Goal: Task Accomplishment & Management: Use online tool/utility

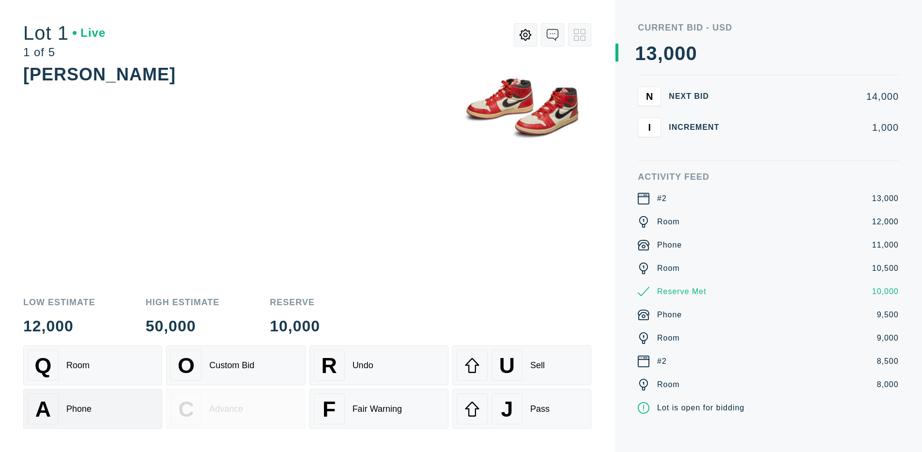
click at [93, 409] on div "A Phone" at bounding box center [93, 408] width 130 height 31
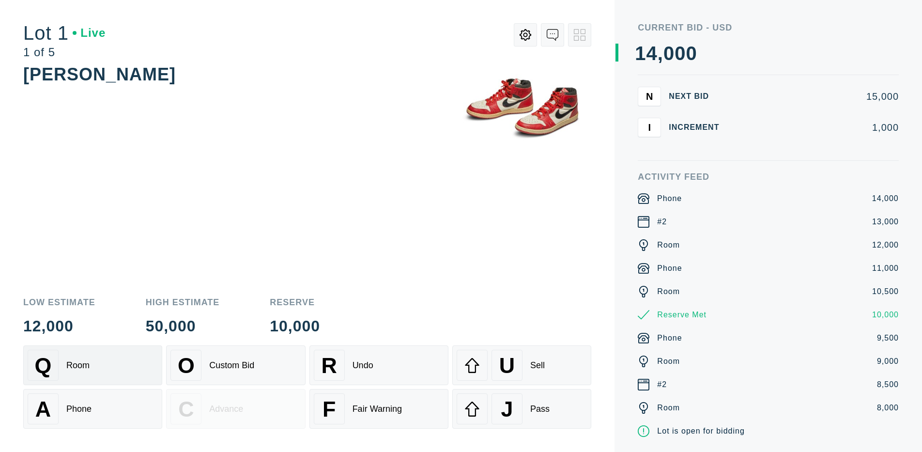
click at [93, 365] on div "Q Room" at bounding box center [93, 365] width 130 height 31
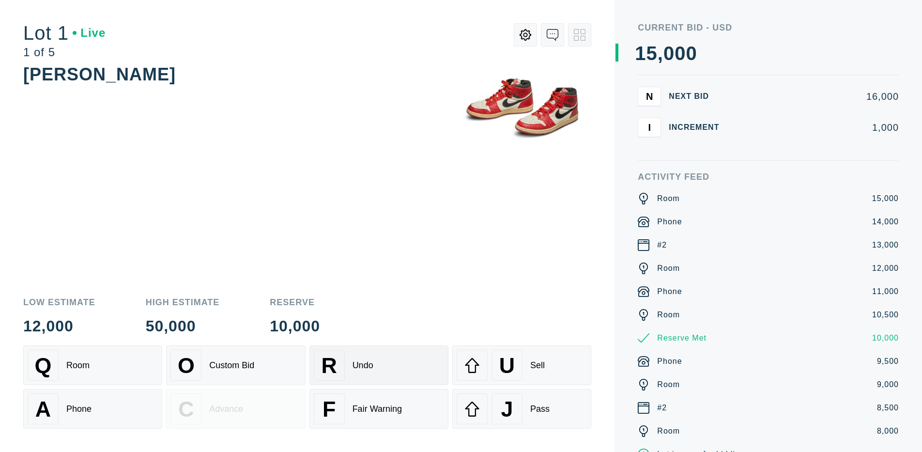
click at [379, 365] on div "R Undo" at bounding box center [379, 365] width 130 height 31
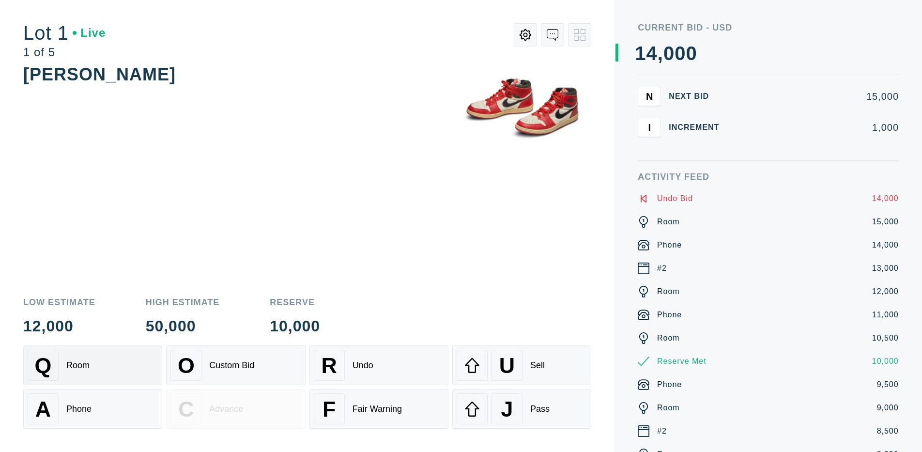
click at [93, 365] on div "Q Room" at bounding box center [93, 365] width 130 height 31
click at [93, 409] on div "A Phone" at bounding box center [93, 408] width 130 height 31
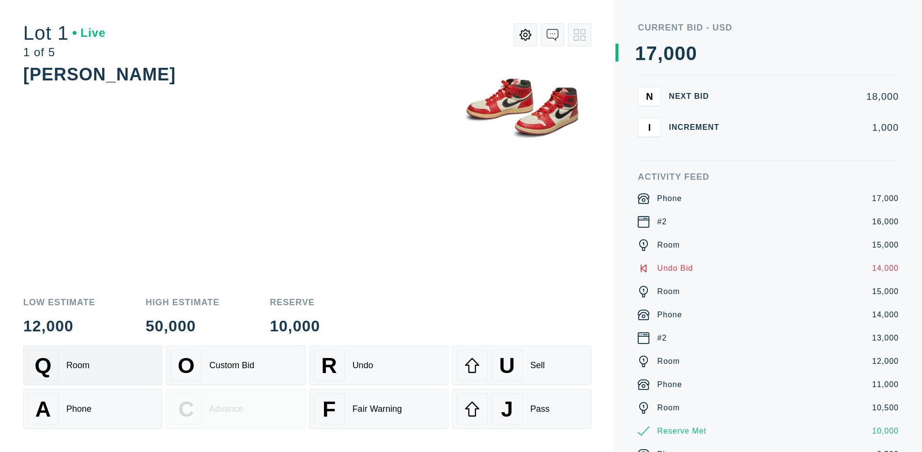
click at [93, 365] on div "Q Room" at bounding box center [93, 365] width 130 height 31
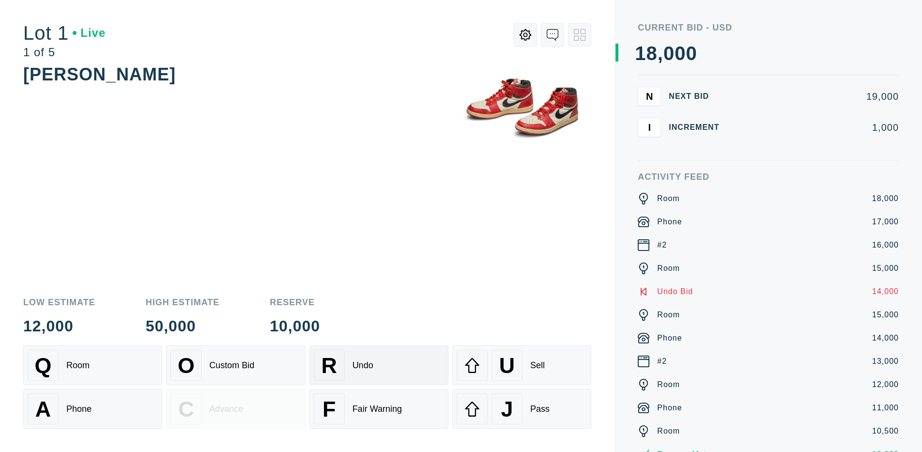
click at [379, 365] on div "R Undo" at bounding box center [379, 365] width 130 height 31
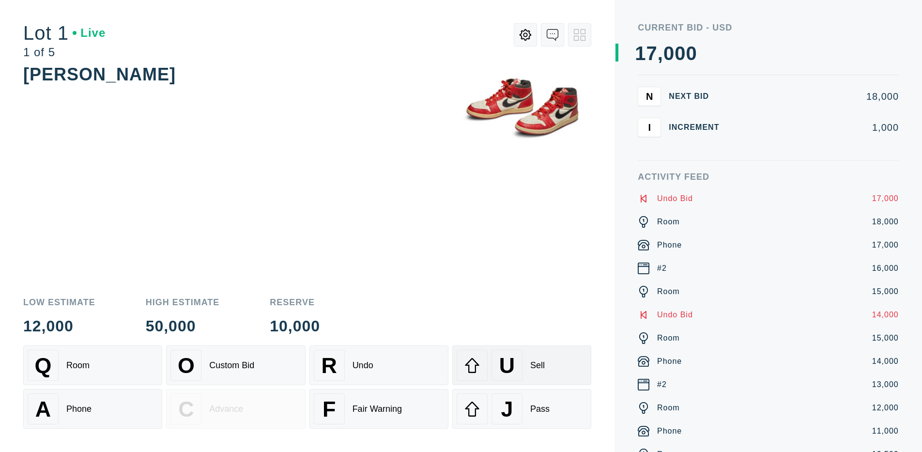
click at [522, 365] on div "U" at bounding box center [507, 365] width 31 height 31
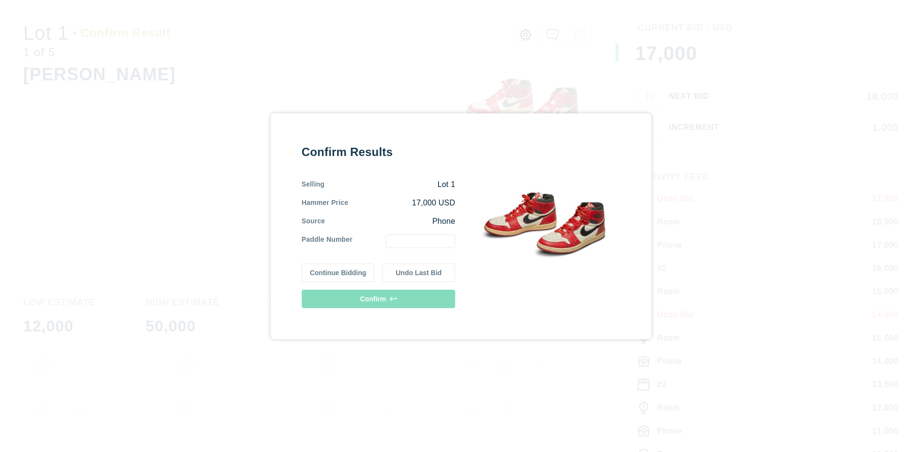
click at [338, 272] on button "Continue Bidding" at bounding box center [338, 273] width 73 height 18
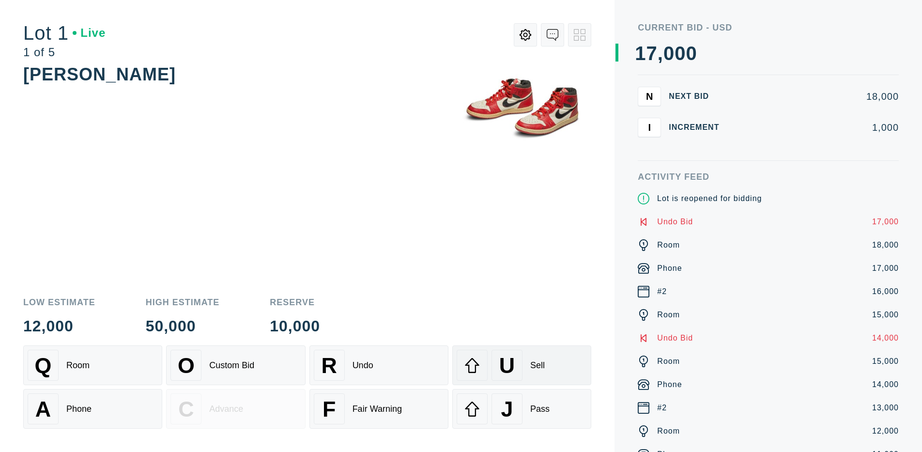
click at [522, 365] on div "U" at bounding box center [507, 365] width 31 height 31
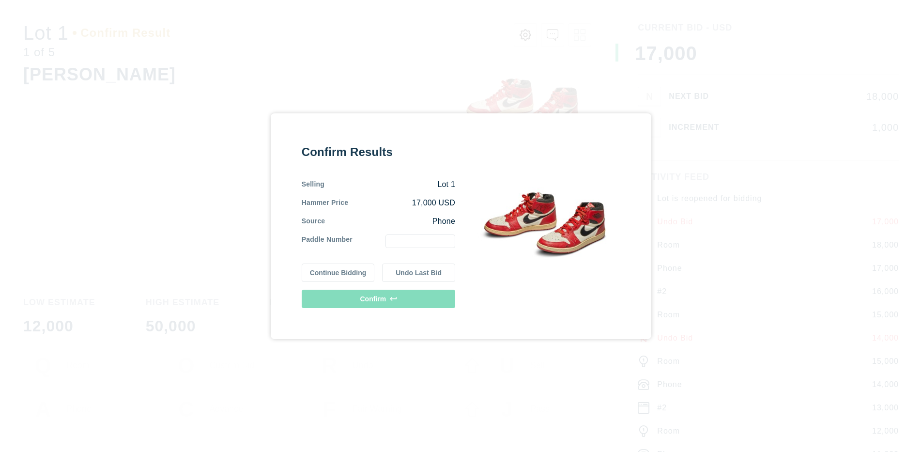
click at [419, 272] on button "Undo Last Bid" at bounding box center [418, 273] width 73 height 18
click at [338, 272] on button "Continue Bidding" at bounding box center [338, 273] width 73 height 18
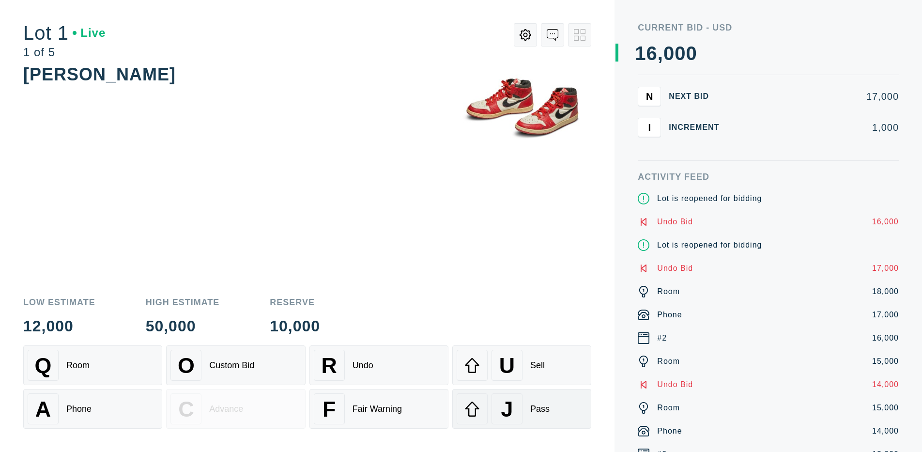
click at [522, 409] on div "J" at bounding box center [507, 408] width 31 height 31
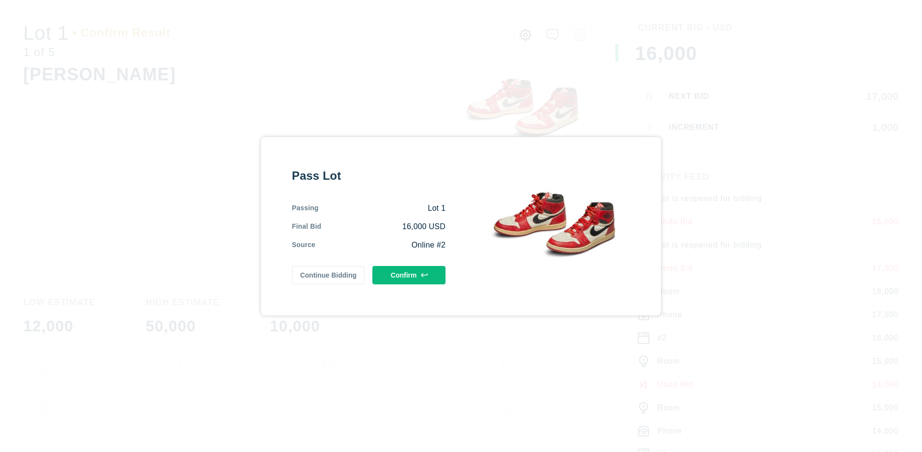
click at [409, 275] on button "Confirm" at bounding box center [409, 275] width 73 height 18
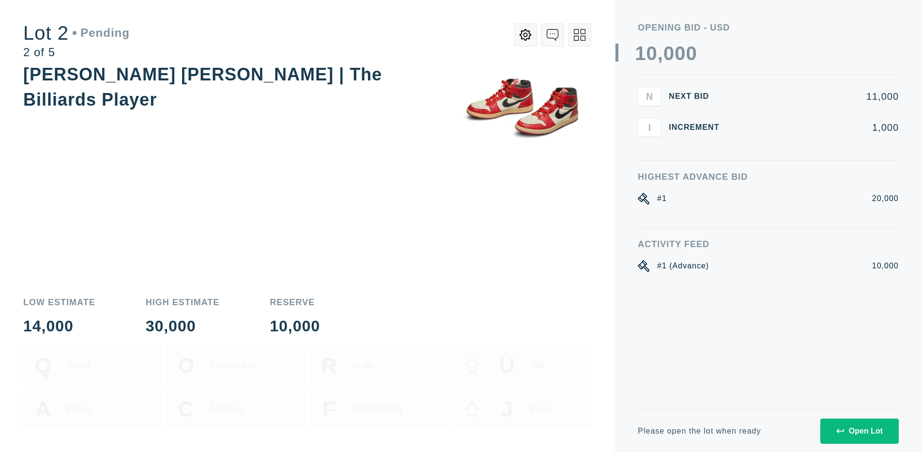
click at [859, 431] on div "Open Lot" at bounding box center [860, 431] width 47 height 9
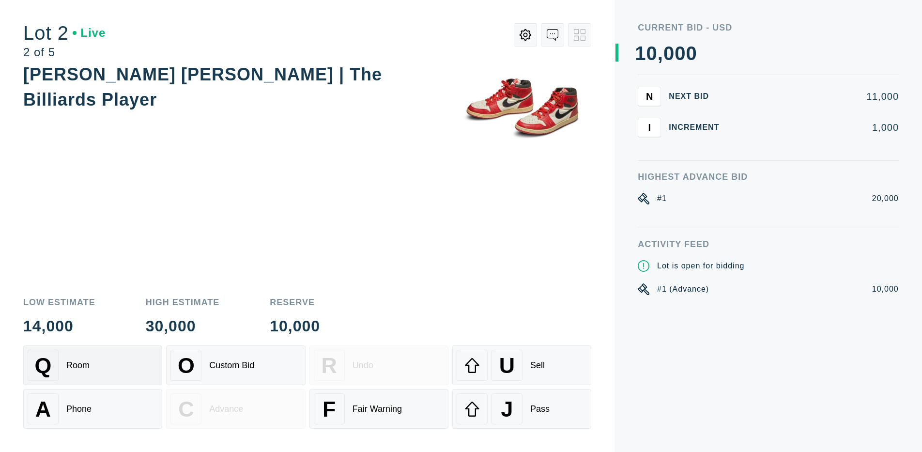
click at [93, 365] on div "Q Room" at bounding box center [93, 365] width 130 height 31
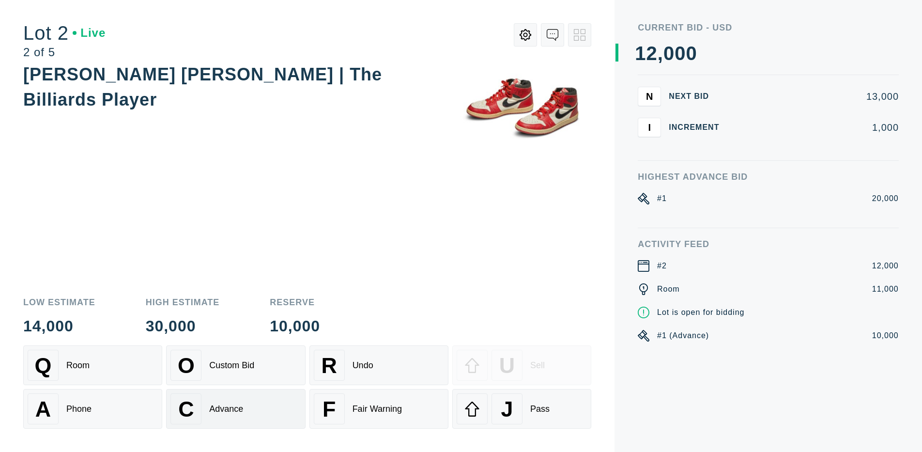
click at [235, 409] on div "Advance" at bounding box center [226, 409] width 34 height 10
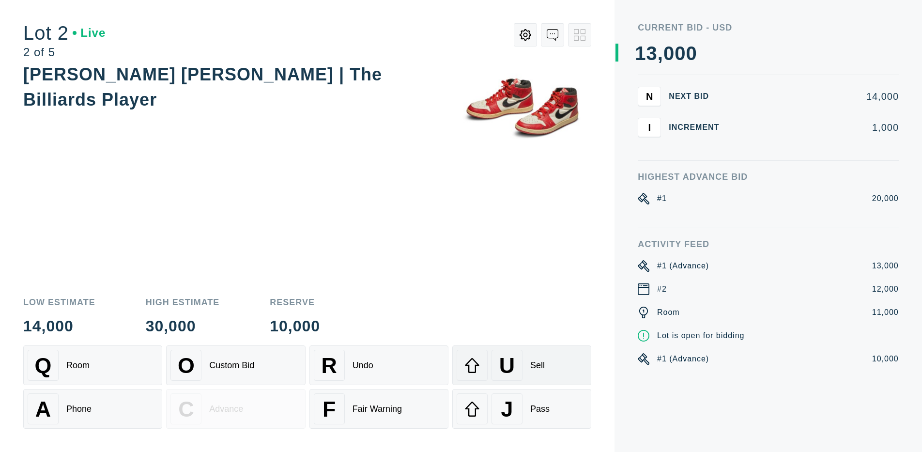
click at [522, 365] on div "U" at bounding box center [507, 365] width 31 height 31
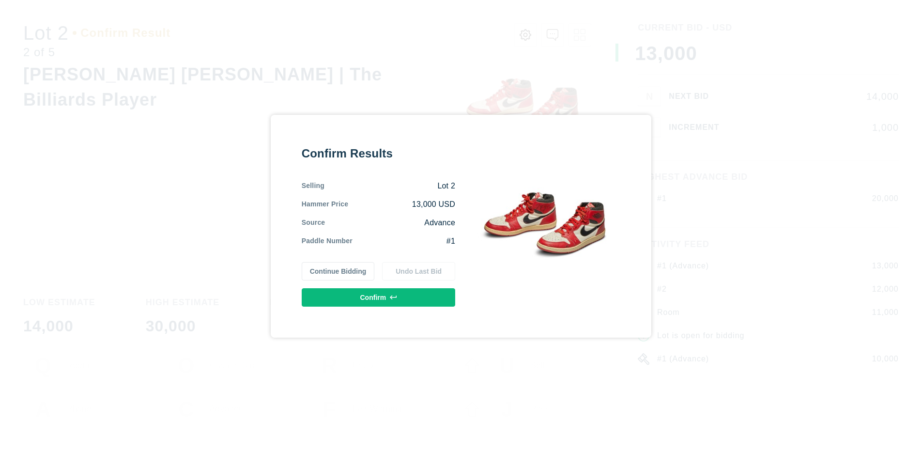
click at [378, 297] on button "Confirm" at bounding box center [379, 297] width 154 height 18
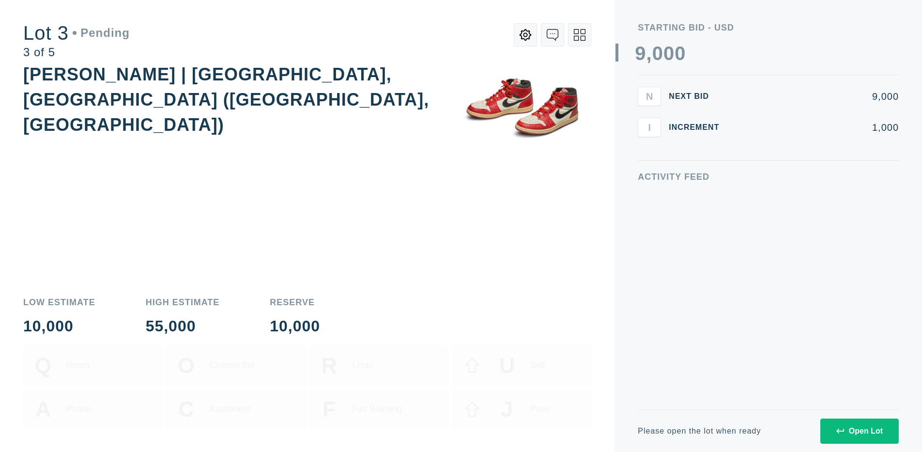
click at [859, 431] on div "Open Lot" at bounding box center [860, 431] width 47 height 9
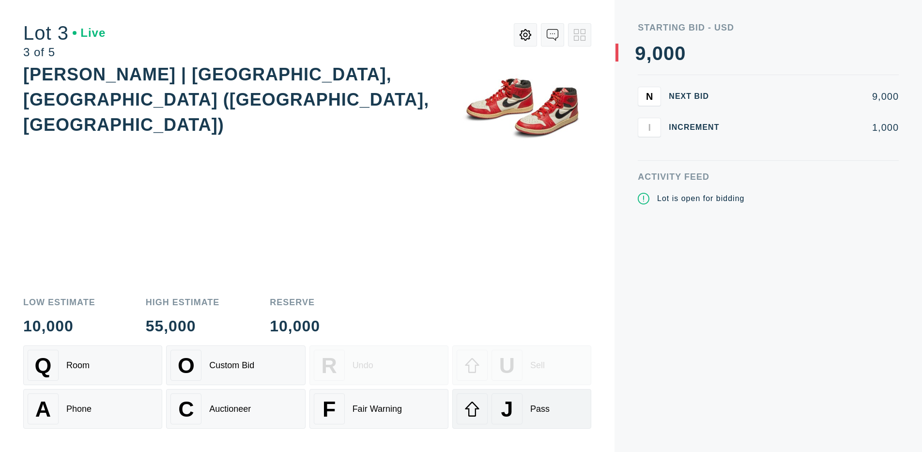
click at [522, 409] on div "J" at bounding box center [507, 408] width 31 height 31
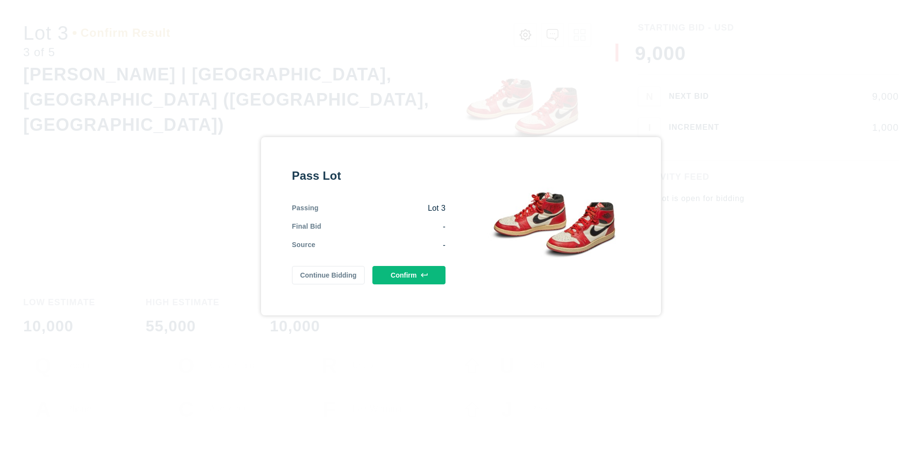
click at [409, 275] on button "Confirm" at bounding box center [409, 275] width 73 height 18
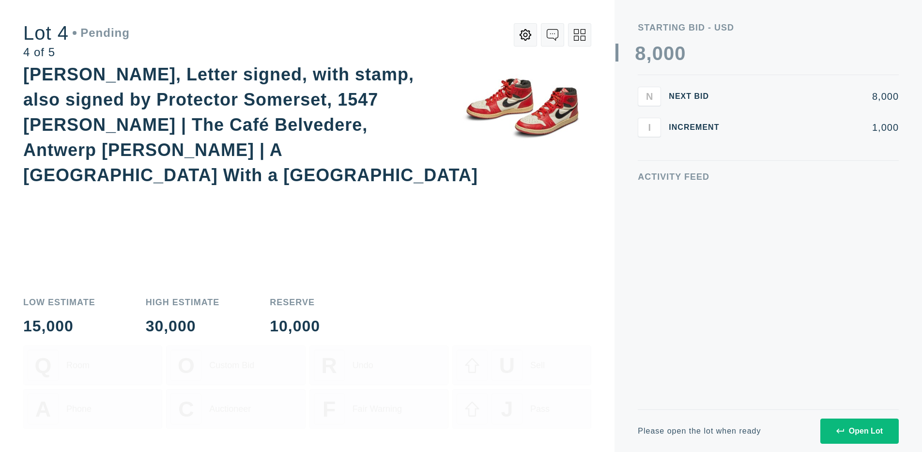
click at [859, 431] on div "Open Lot" at bounding box center [860, 431] width 47 height 9
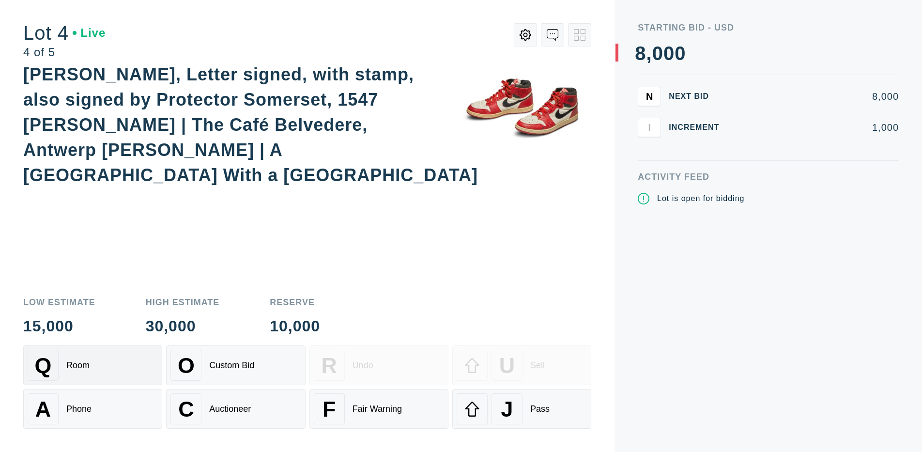
click at [93, 365] on div "Q Room" at bounding box center [93, 365] width 130 height 31
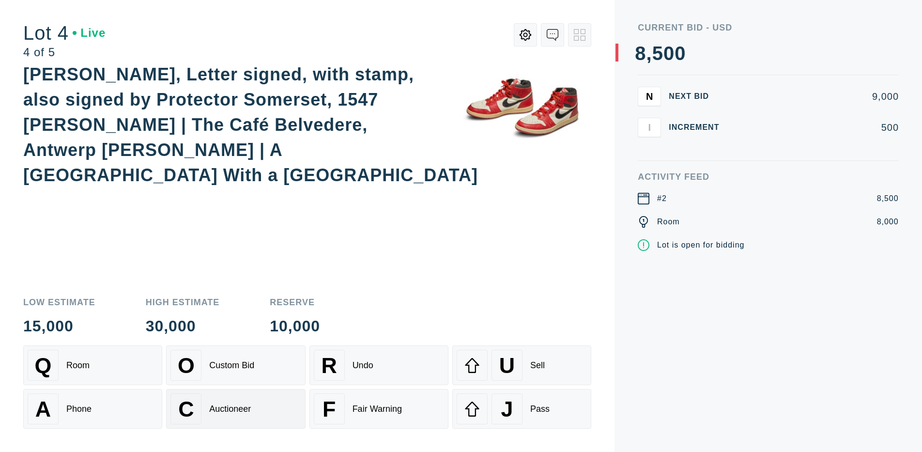
click at [235, 409] on div "Auctioneer" at bounding box center [230, 409] width 42 height 10
click at [522, 409] on div "J" at bounding box center [507, 408] width 31 height 31
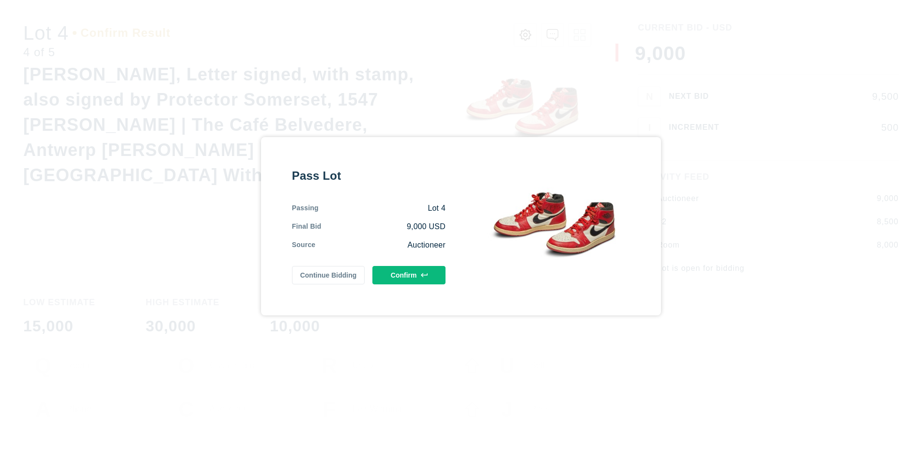
click at [409, 275] on button "Confirm" at bounding box center [409, 275] width 73 height 18
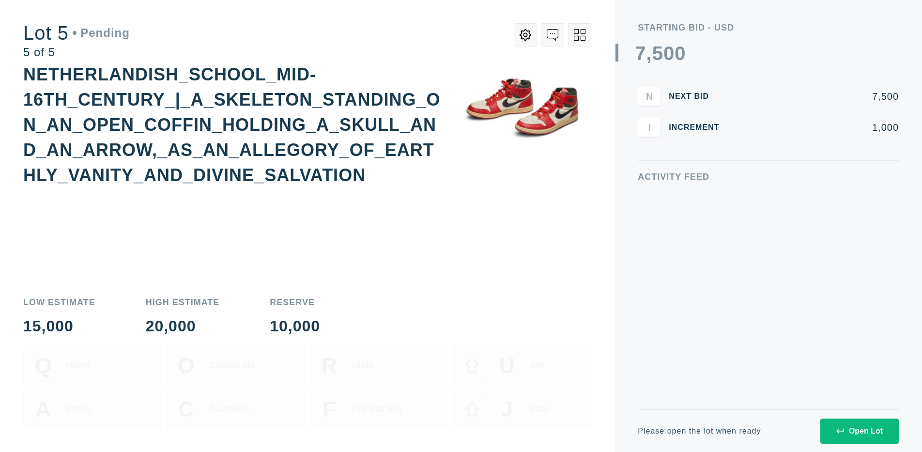
click at [859, 431] on div "Open Lot" at bounding box center [860, 431] width 47 height 9
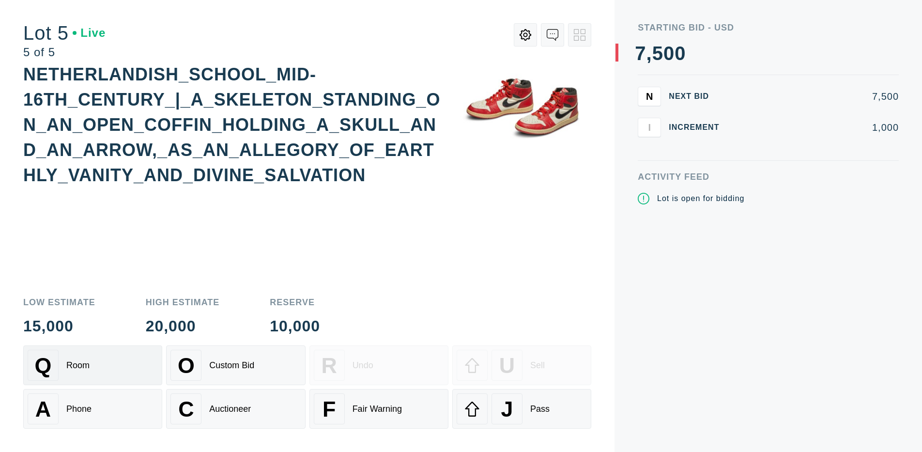
click at [93, 365] on div "Q Room" at bounding box center [93, 365] width 130 height 31
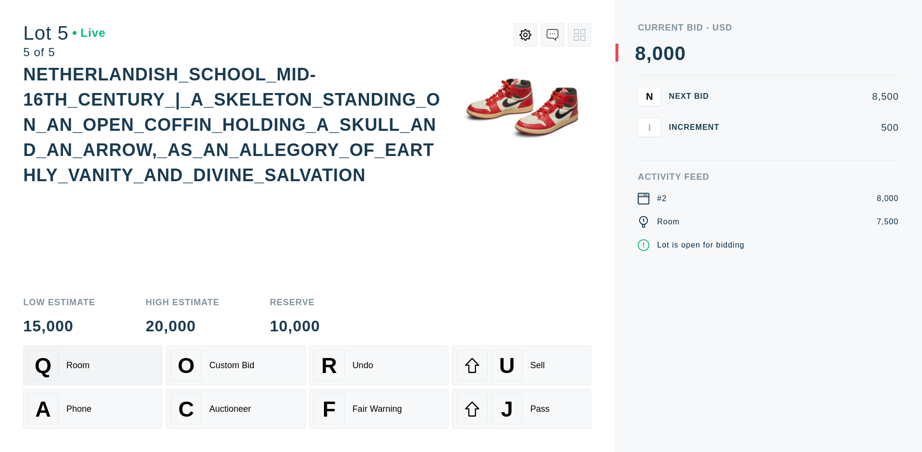
click at [93, 365] on div "Q Room" at bounding box center [93, 365] width 130 height 31
click at [522, 365] on div "U" at bounding box center [507, 365] width 31 height 31
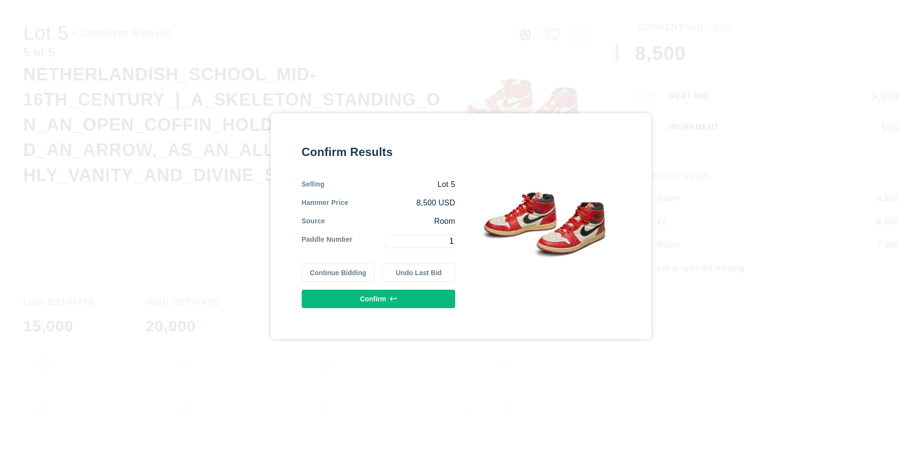
type input "1"
click at [378, 298] on button "Confirm" at bounding box center [379, 299] width 154 height 18
